Goal: Task Accomplishment & Management: Manage account settings

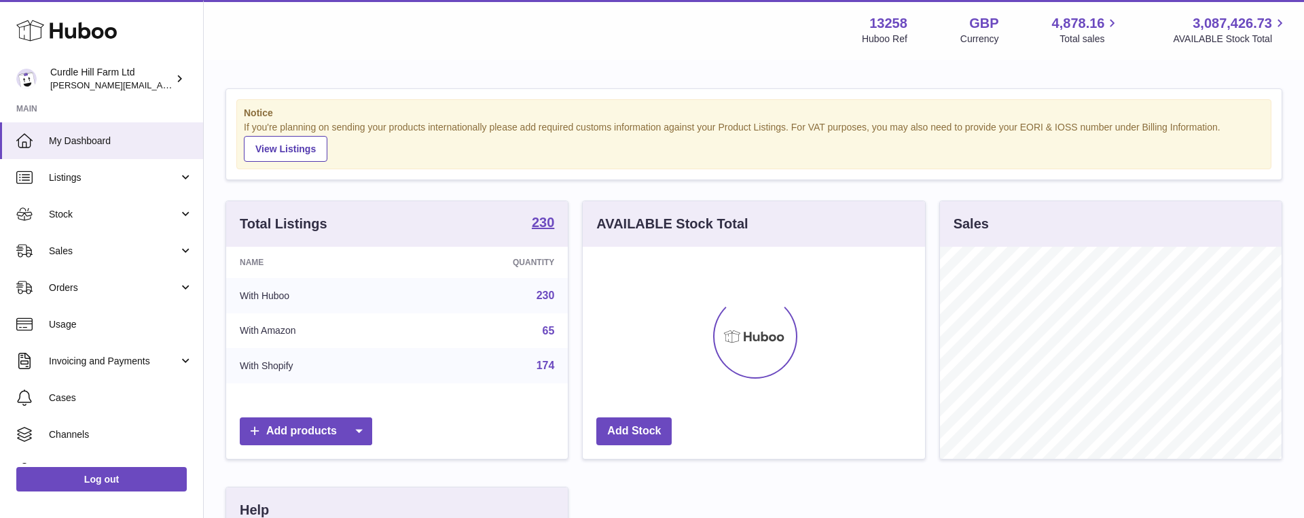
scroll to position [212, 342]
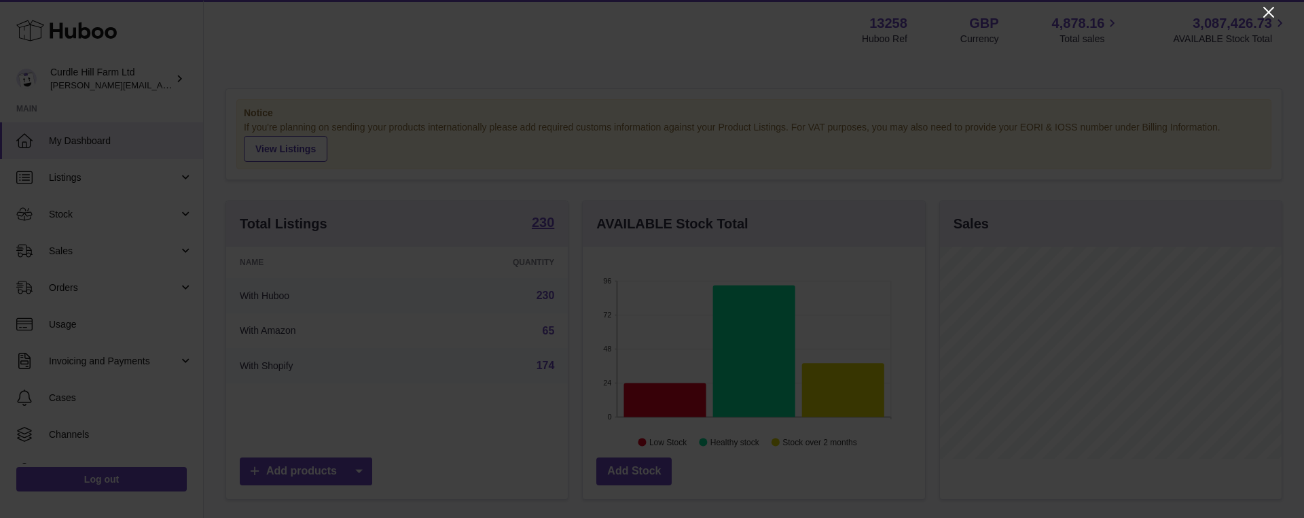
click at [1270, 14] on icon "Close" at bounding box center [1268, 12] width 11 height 11
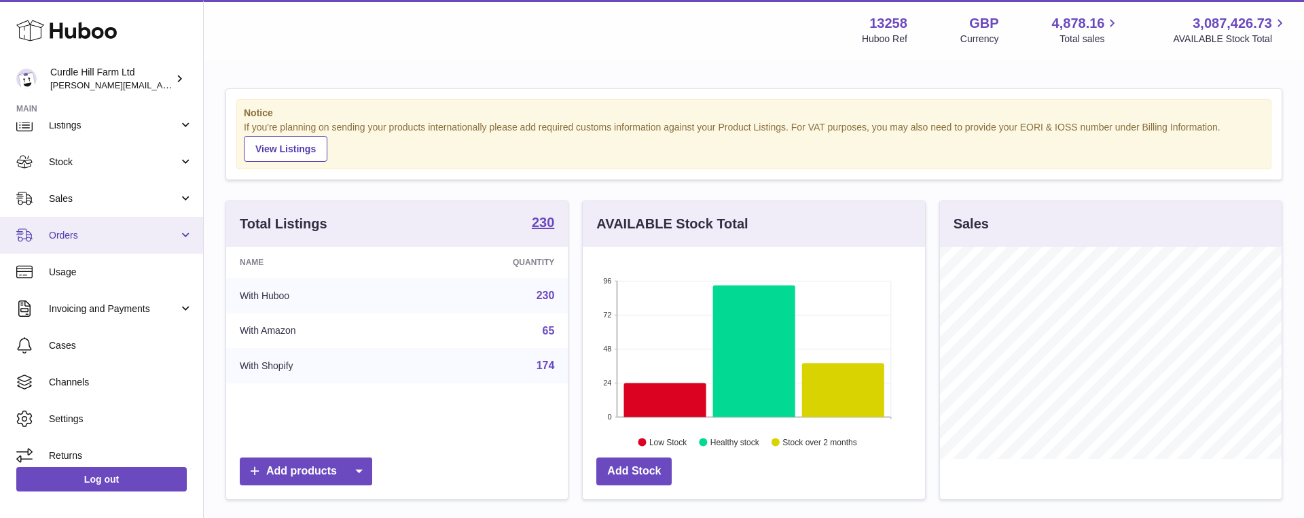
scroll to position [62, 0]
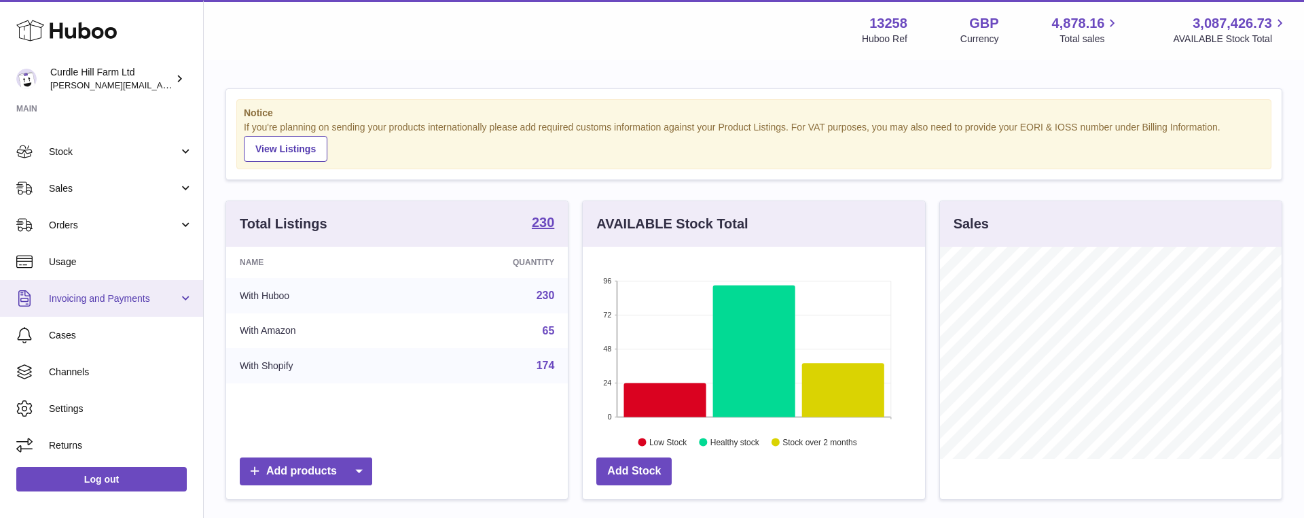
click at [149, 292] on span "Invoicing and Payments" at bounding box center [114, 298] width 130 height 13
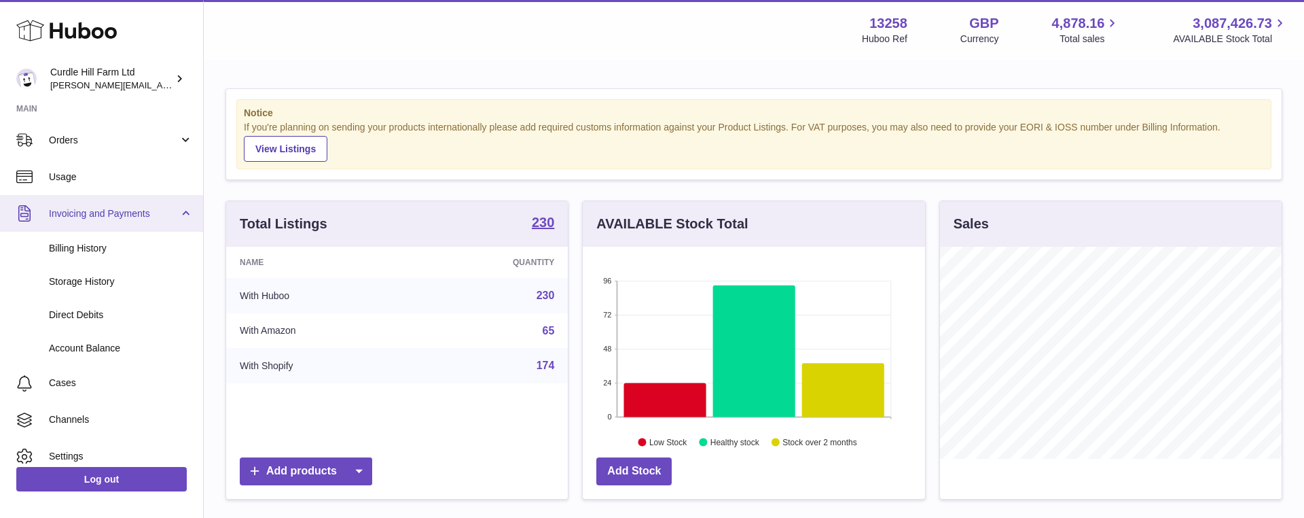
scroll to position [196, 0]
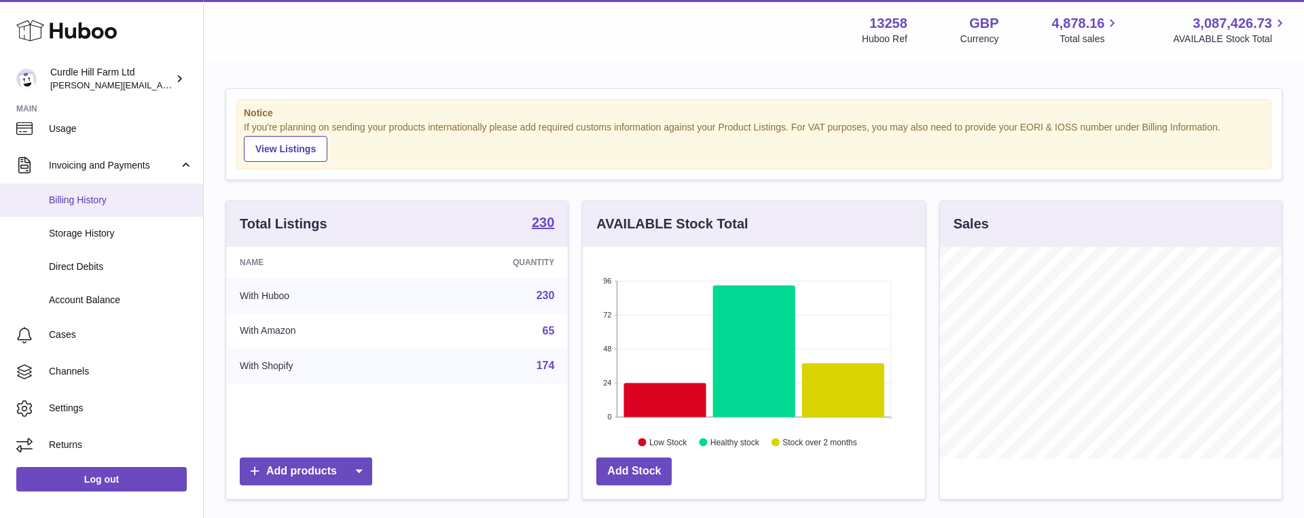
click at [92, 200] on span "Billing History" at bounding box center [121, 200] width 144 height 13
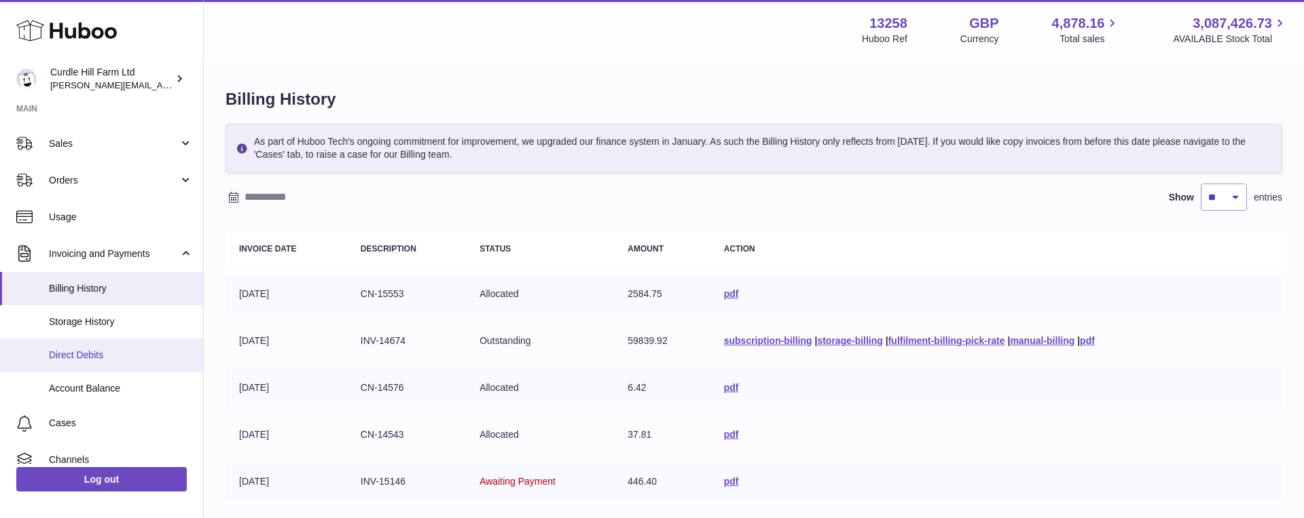
scroll to position [120, 0]
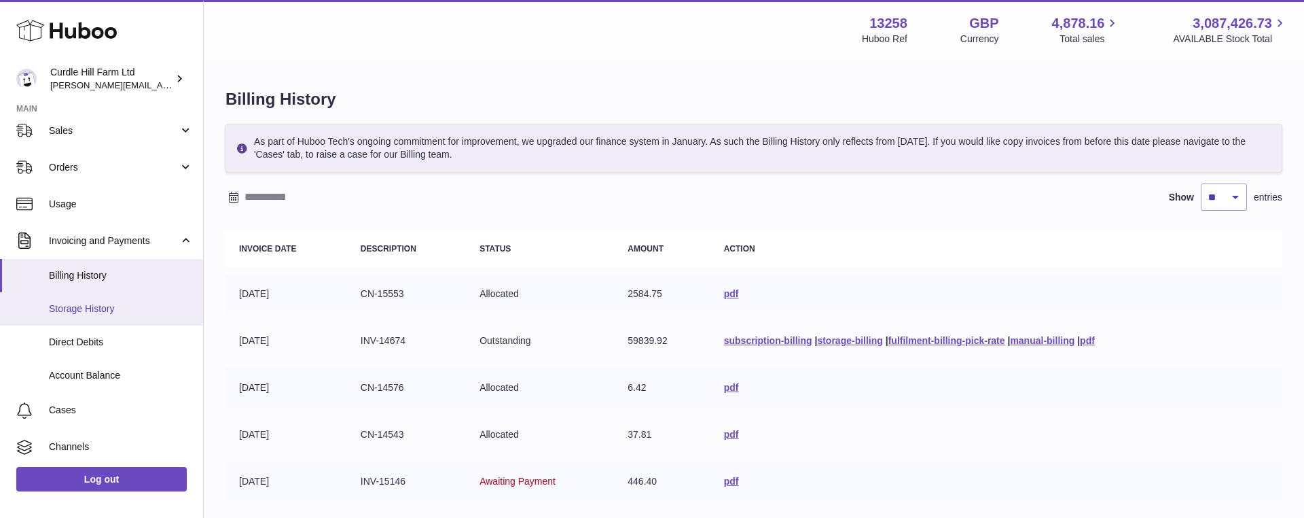
click at [114, 312] on span "Storage History" at bounding box center [121, 308] width 144 height 13
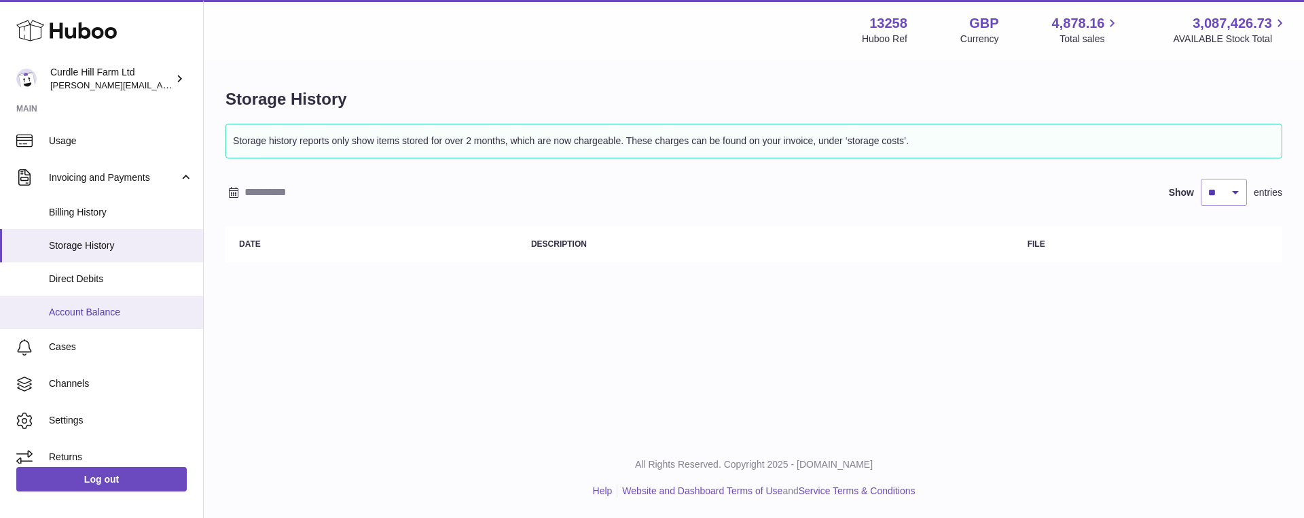
scroll to position [196, 0]
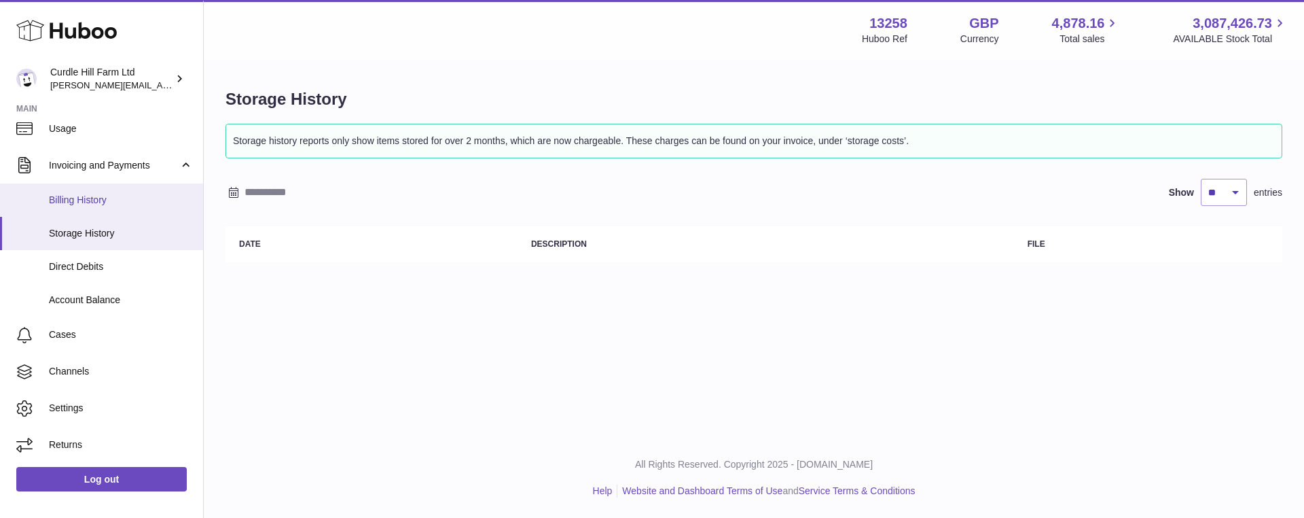
click at [92, 196] on span "Billing History" at bounding box center [121, 200] width 144 height 13
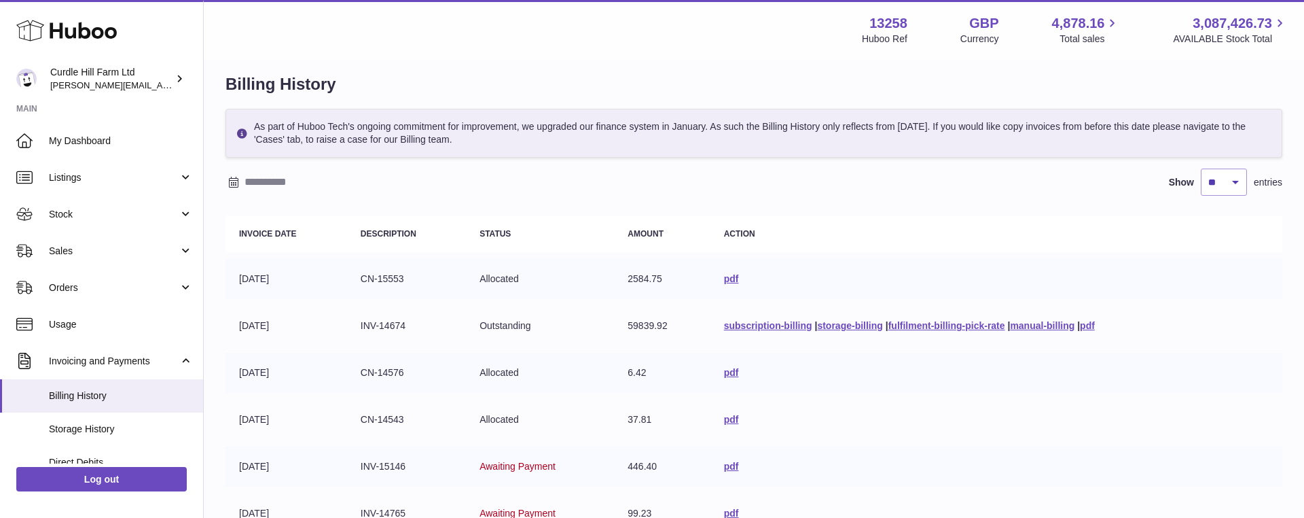
scroll to position [16, 0]
click at [855, 326] on link "storage-billing" at bounding box center [849, 324] width 65 height 11
click at [915, 323] on link "fulfilment-billing-pick-rate" at bounding box center [946, 324] width 117 height 11
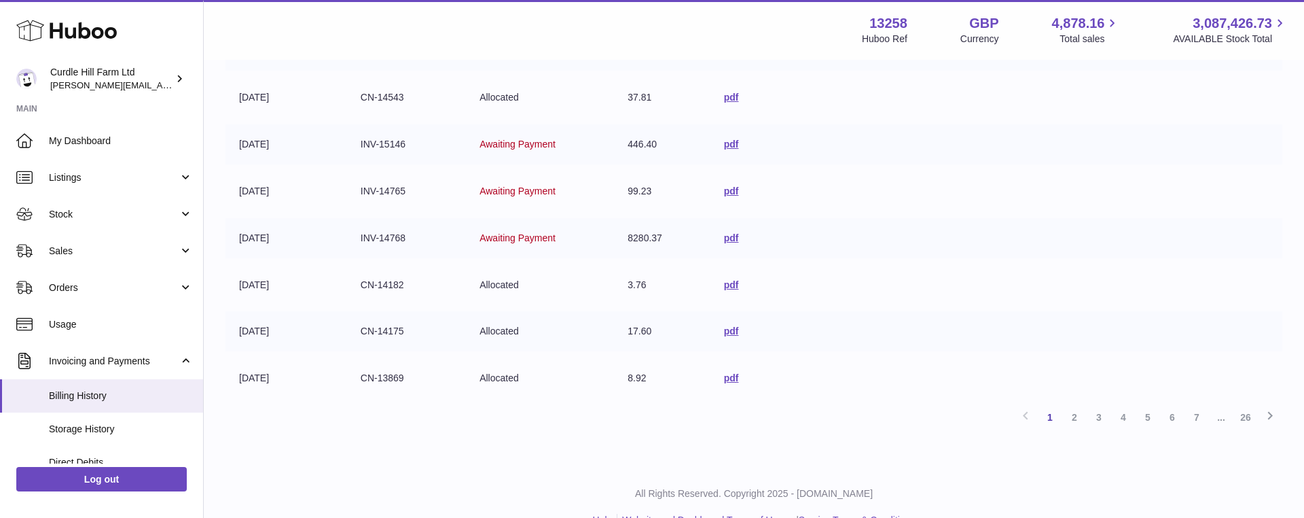
scroll to position [366, 0]
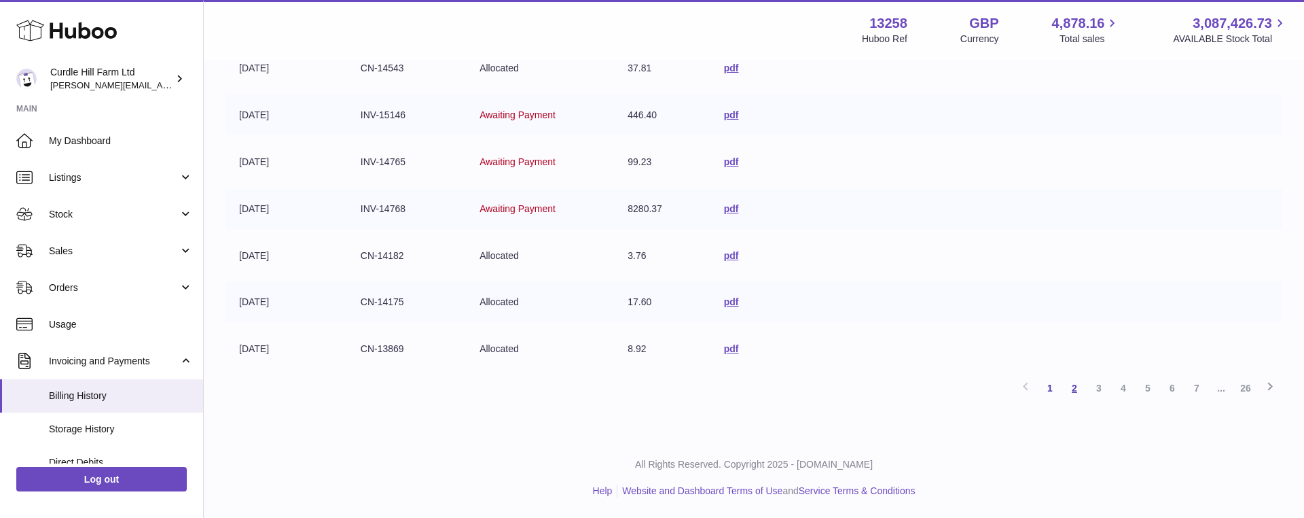
click at [1076, 388] on link "2" at bounding box center [1074, 388] width 24 height 24
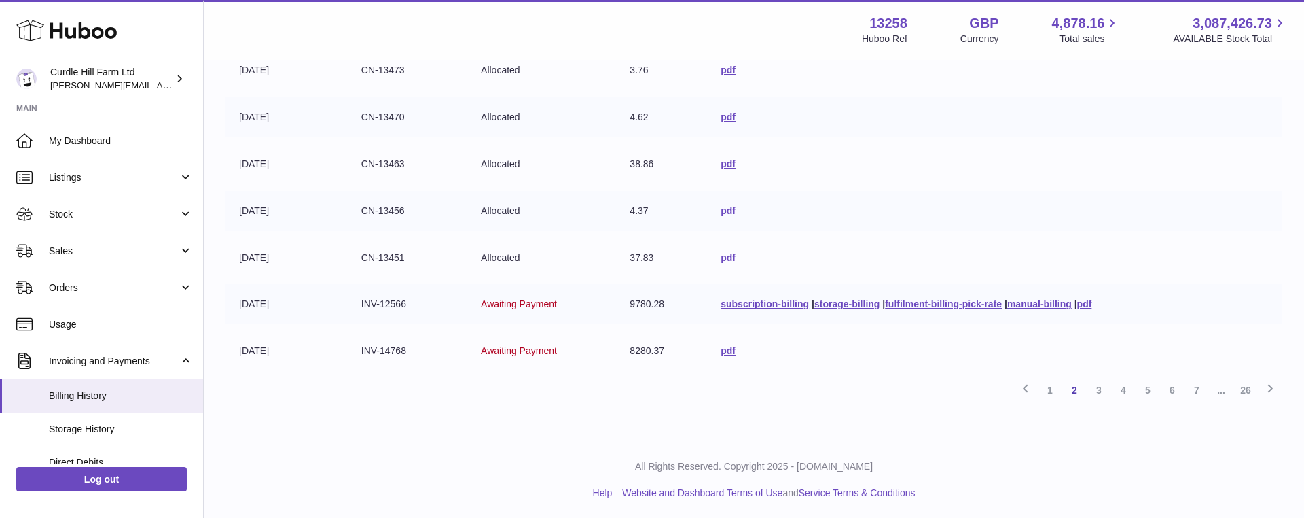
scroll to position [366, 0]
click at [1051, 388] on link "1" at bounding box center [1050, 388] width 24 height 24
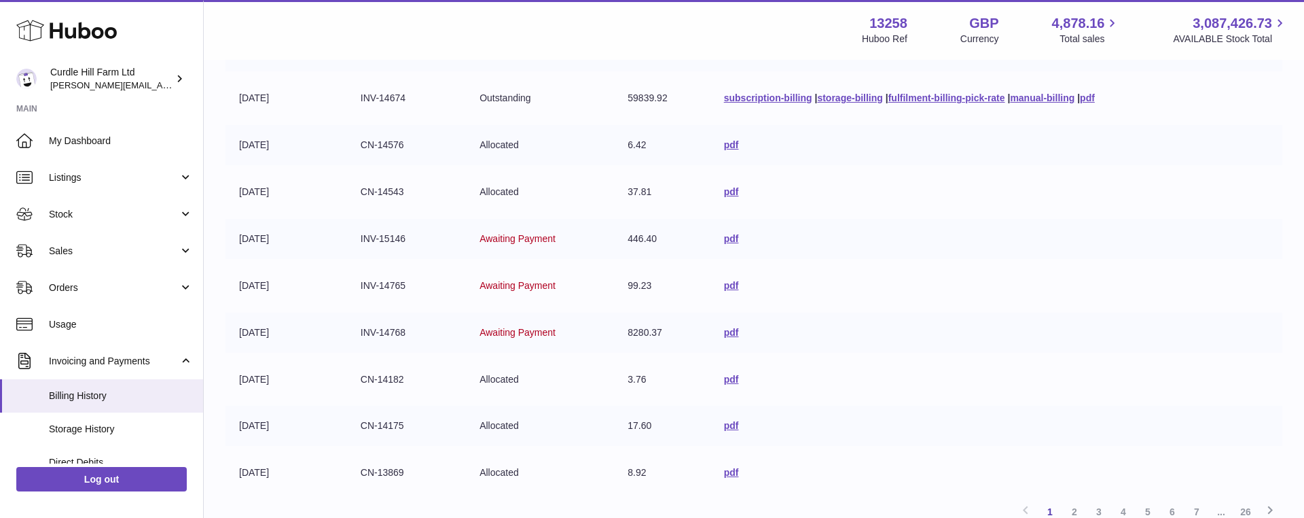
scroll to position [244, 0]
click at [725, 330] on link "pdf" at bounding box center [731, 330] width 15 height 11
